Goal: Task Accomplishment & Management: Manage account settings

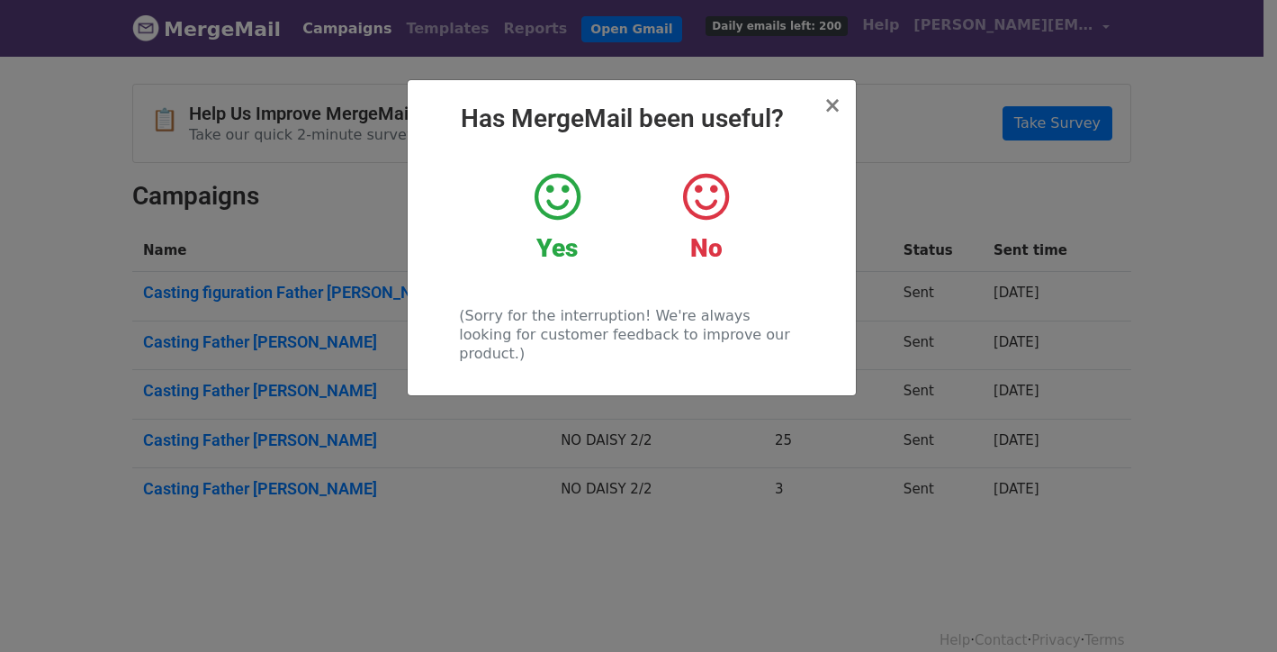
click at [555, 228] on div "Yes" at bounding box center [557, 217] width 121 height 94
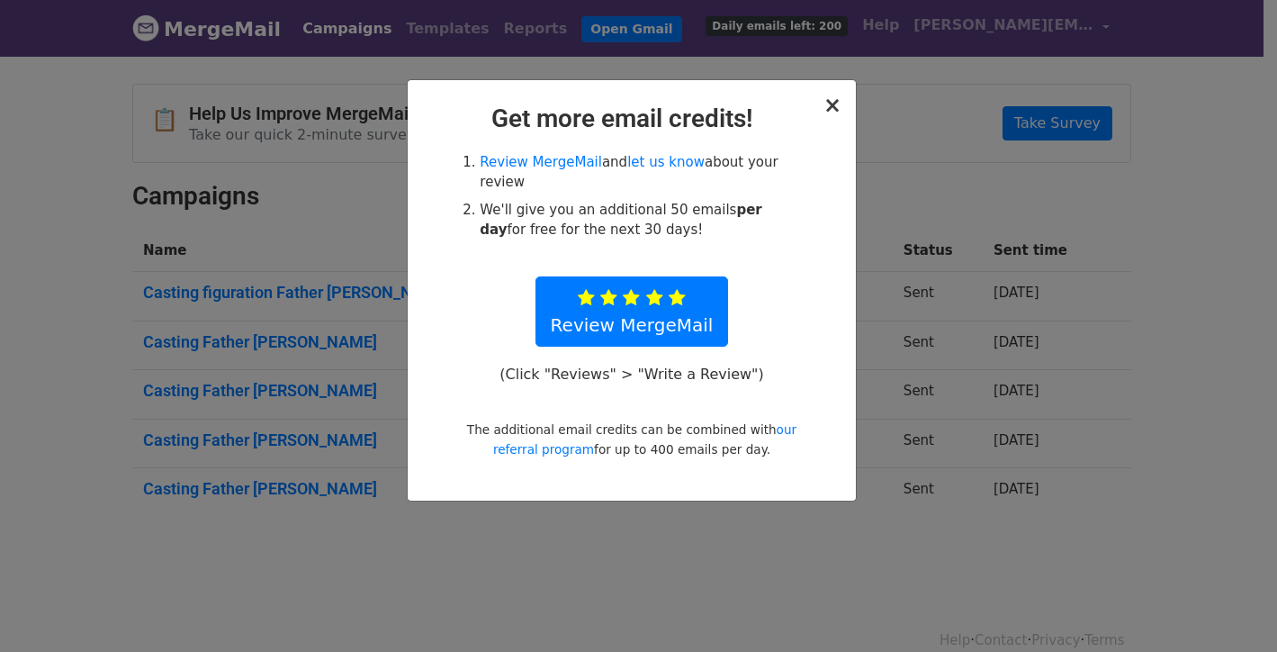
click at [831, 101] on span "×" at bounding box center [832, 105] width 18 height 25
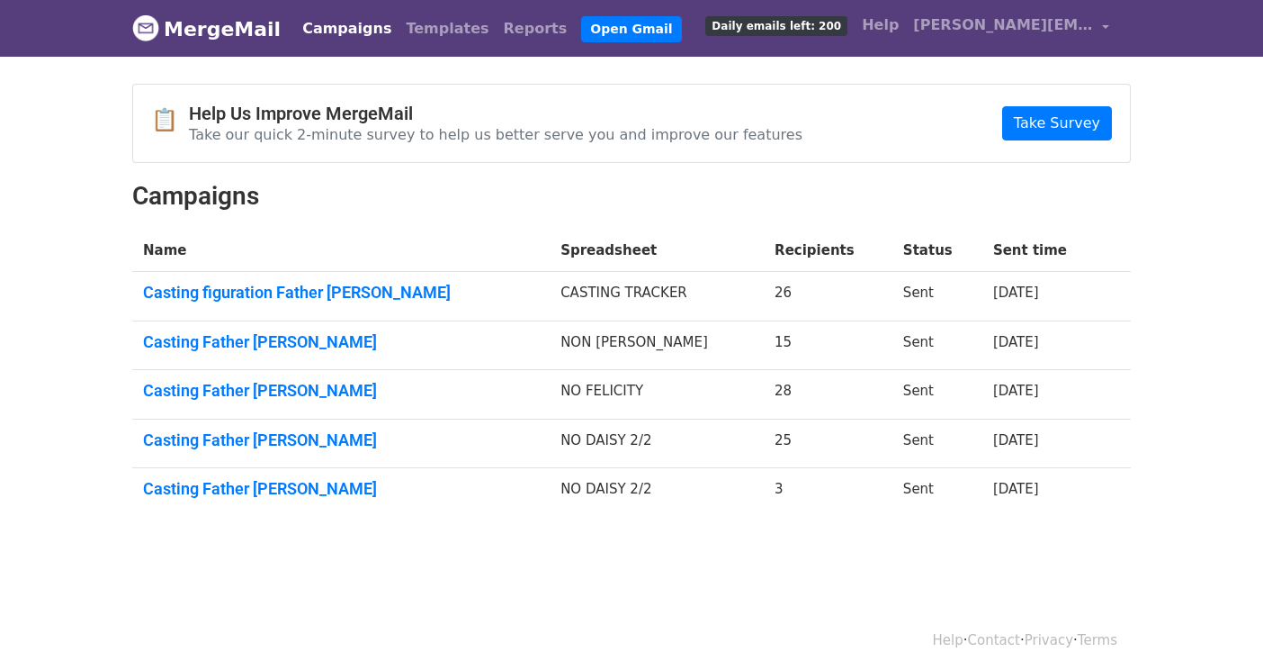
click at [199, 23] on link "MergeMail" at bounding box center [206, 29] width 148 height 38
click at [992, 27] on span "[PERSON_NAME][EMAIL_ADDRESS][DOMAIN_NAME]" at bounding box center [1003, 25] width 180 height 22
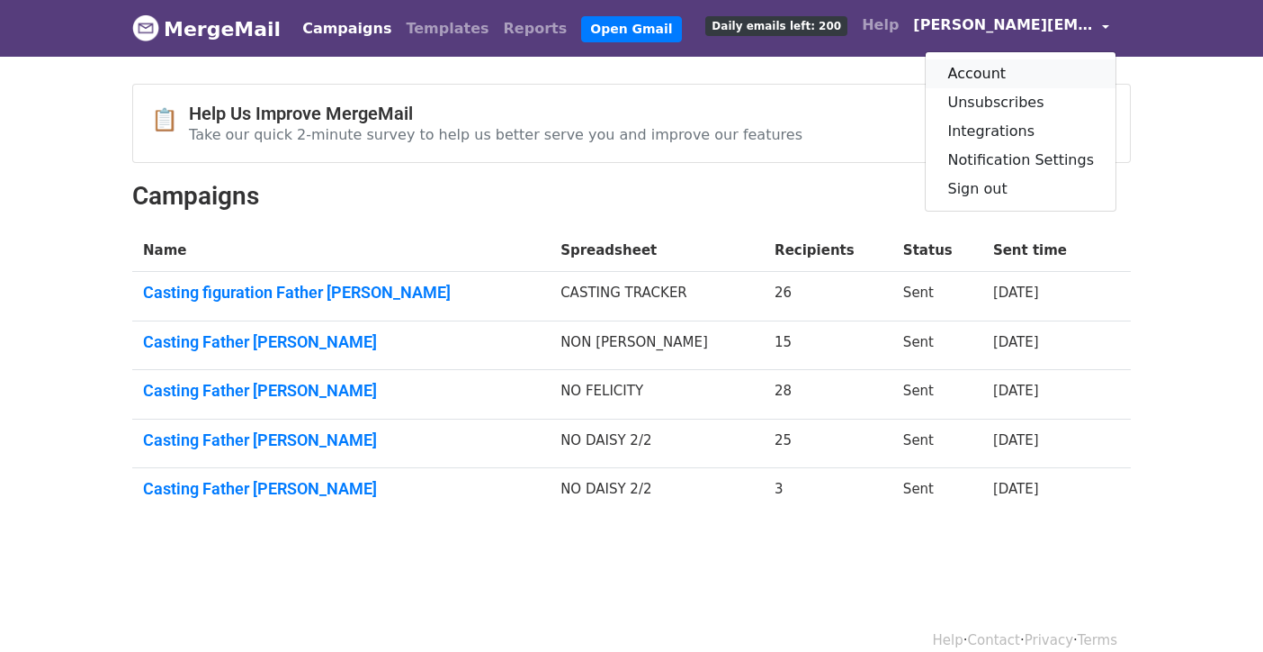
click at [973, 76] on link "Account" at bounding box center [1021, 73] width 190 height 29
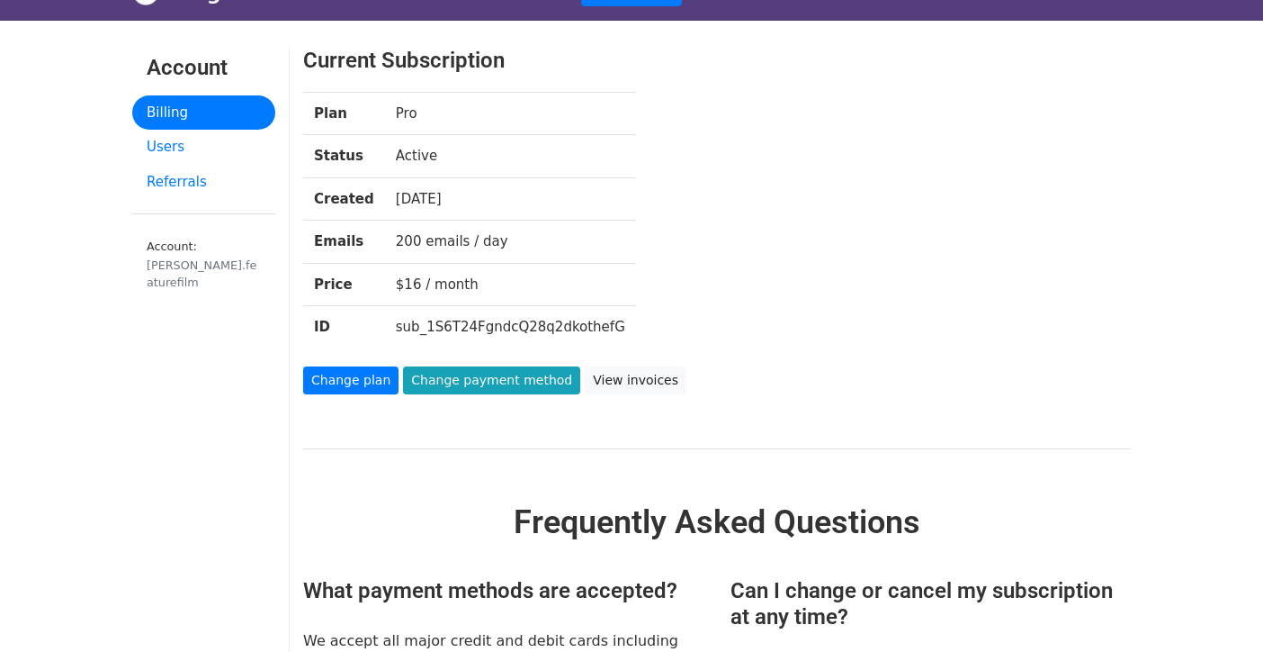
scroll to position [21, 0]
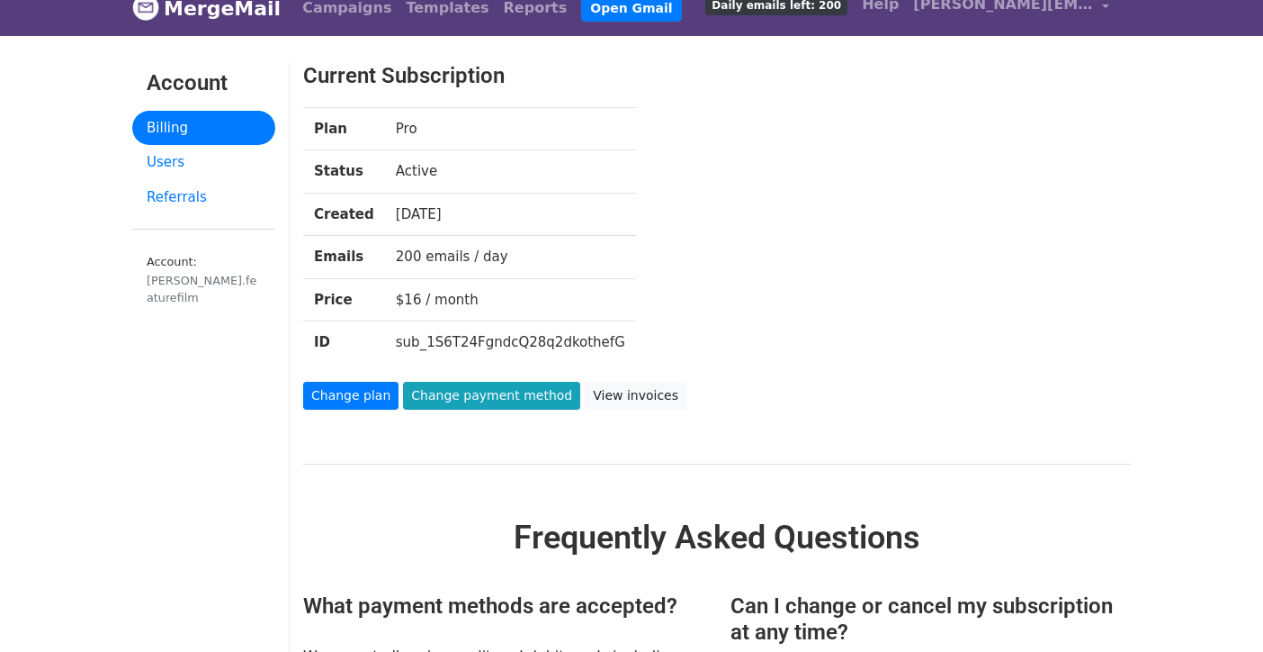
click at [787, 263] on div "Plan Pro Status Active Created 29 days ago Emails 200 emails / day Price $16 / …" at bounding box center [682, 244] width 784 height 274
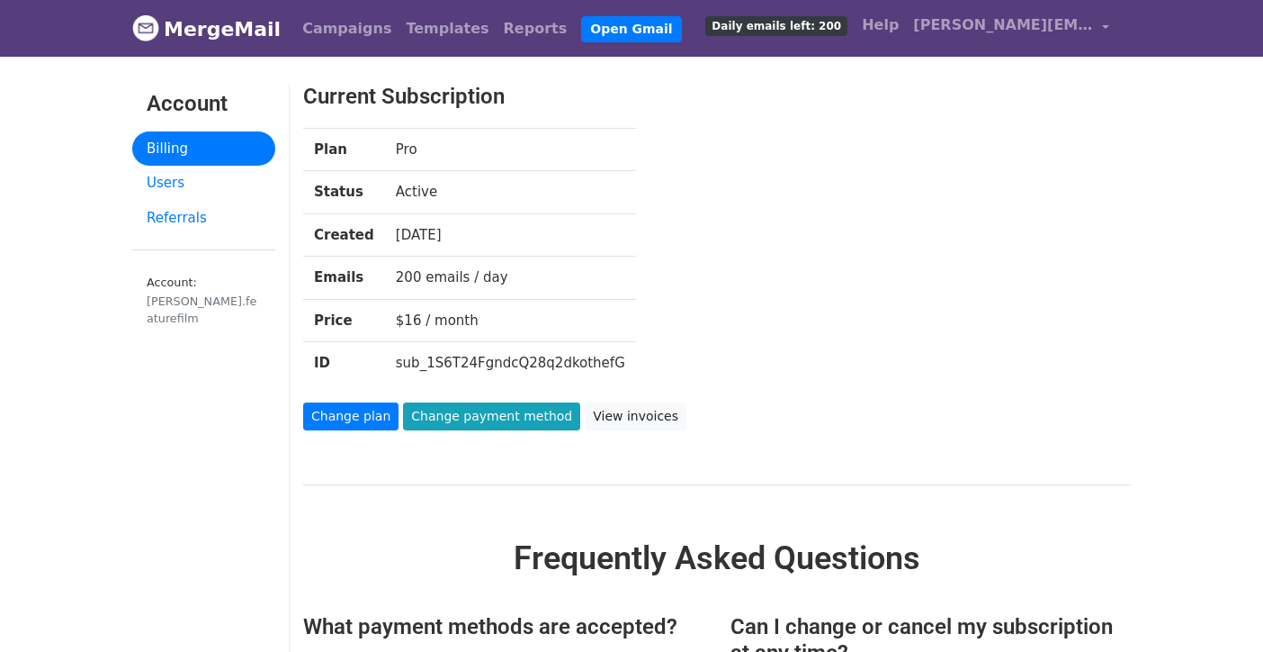
scroll to position [0, 0]
click at [199, 181] on link "Users" at bounding box center [203, 183] width 143 height 35
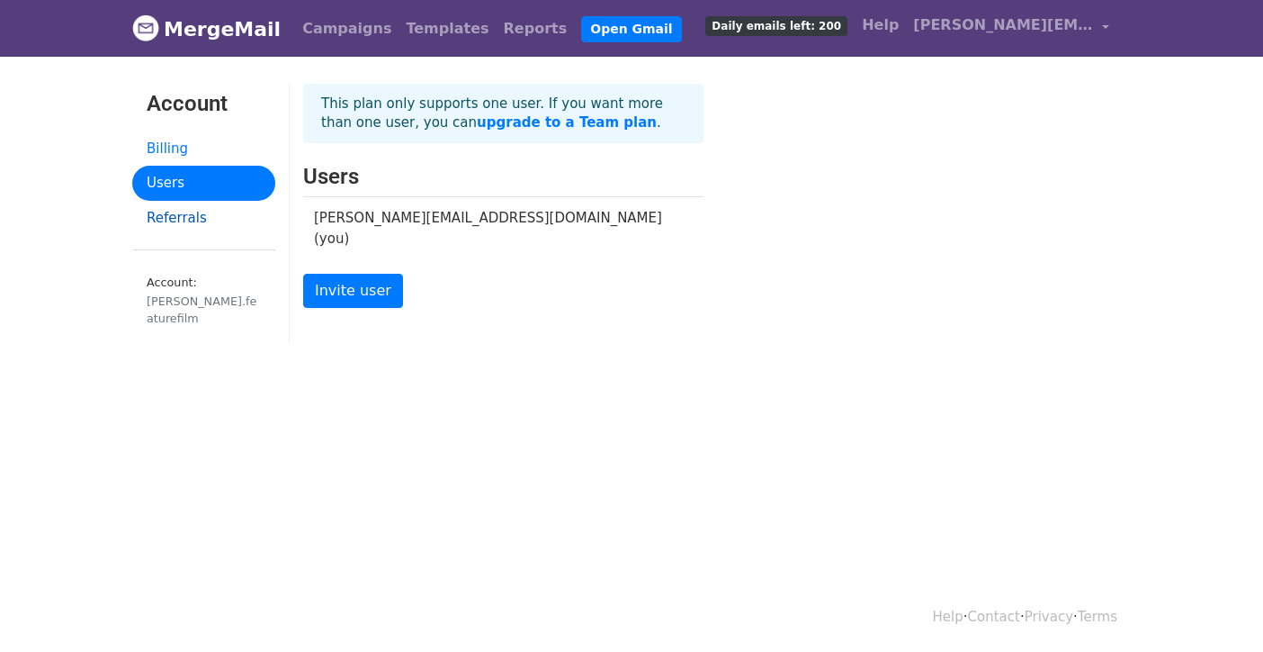
click at [189, 217] on link "Referrals" at bounding box center [203, 218] width 143 height 35
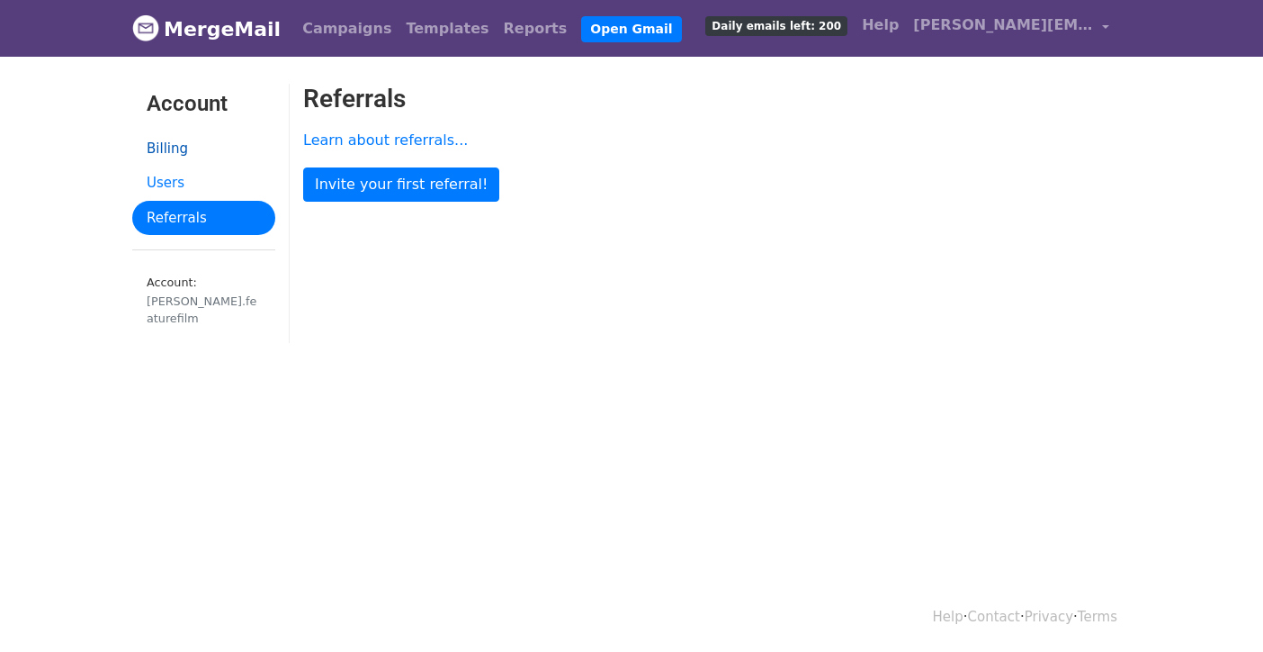
click at [187, 149] on link "Billing" at bounding box center [203, 148] width 143 height 35
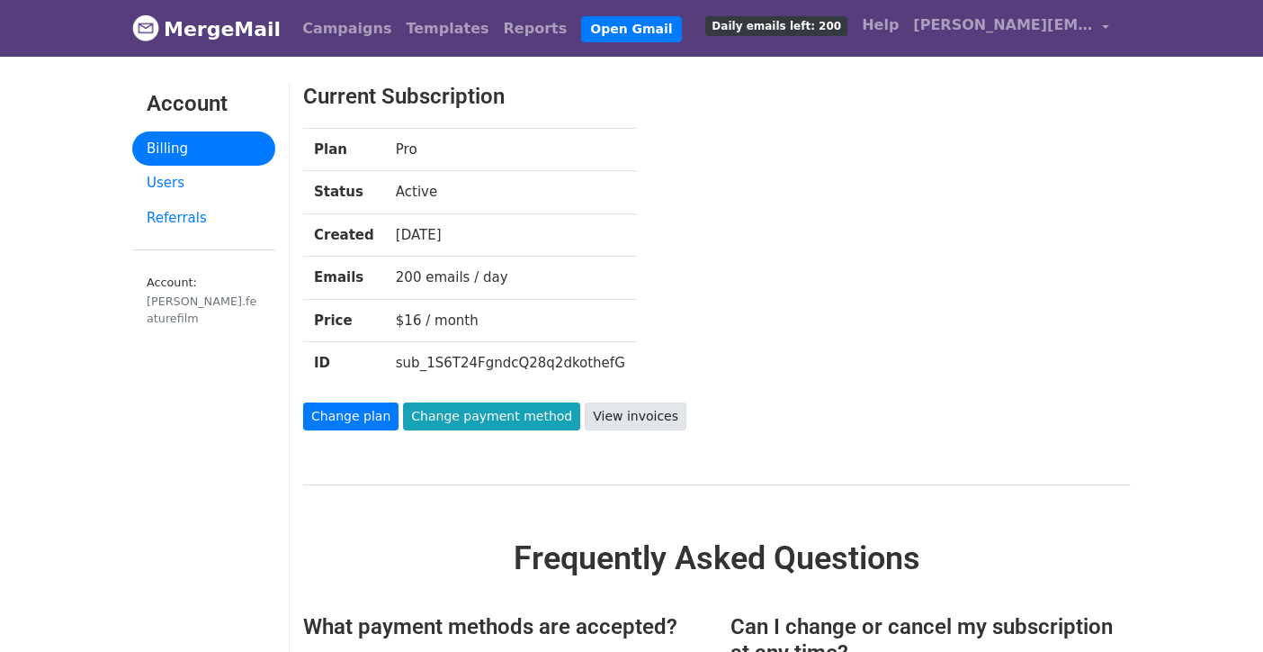
click at [637, 402] on link "View invoices" at bounding box center [636, 416] width 102 height 28
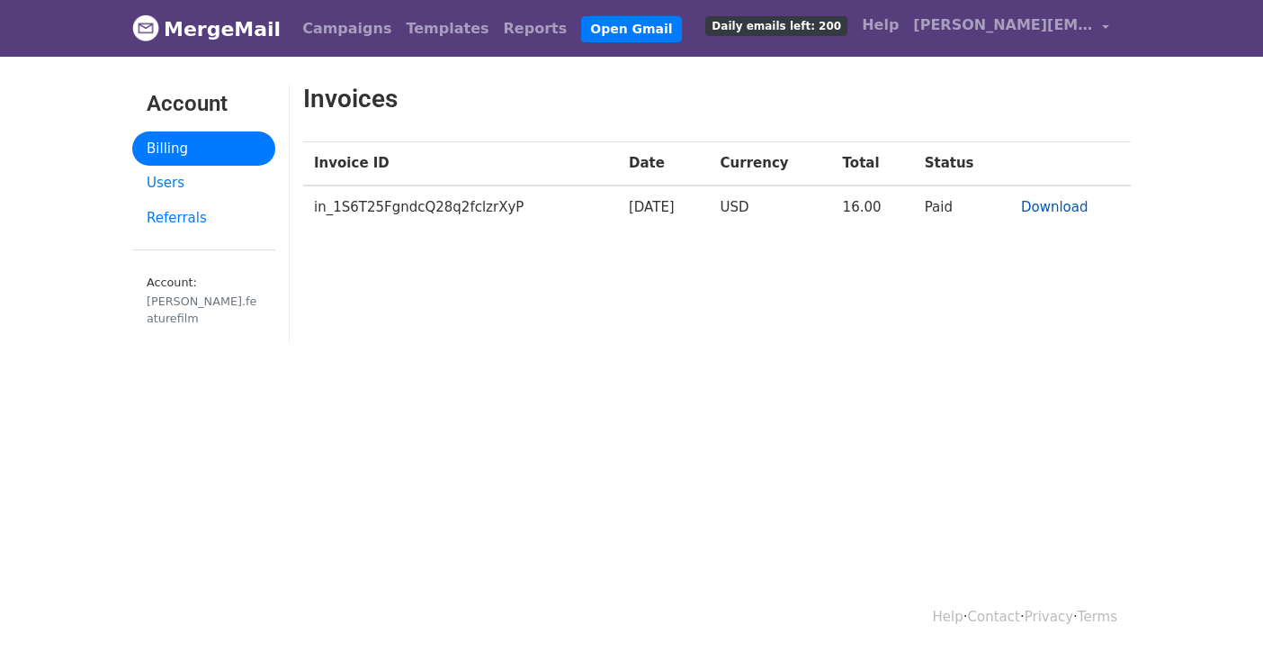
click at [1077, 203] on link "Download" at bounding box center [1054, 207] width 67 height 16
